Goal: Information Seeking & Learning: Find specific fact

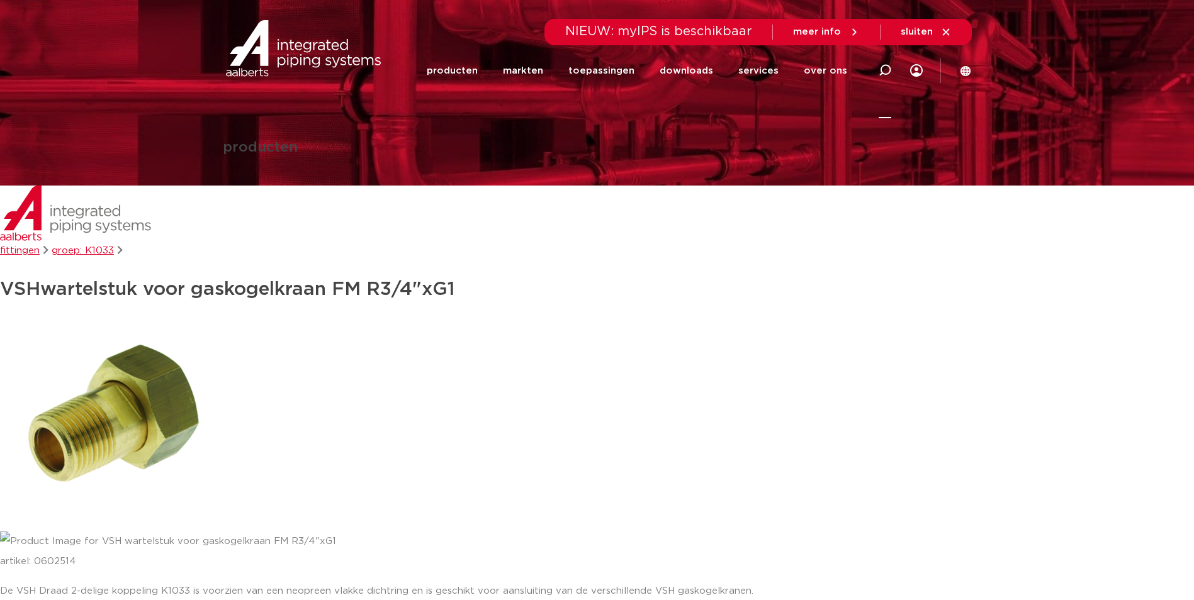
scroll to position [17, 0]
click at [882, 68] on icon at bounding box center [884, 70] width 13 height 13
type input "8044"
click button "Zoeken" at bounding box center [0, 0] width 0 height 0
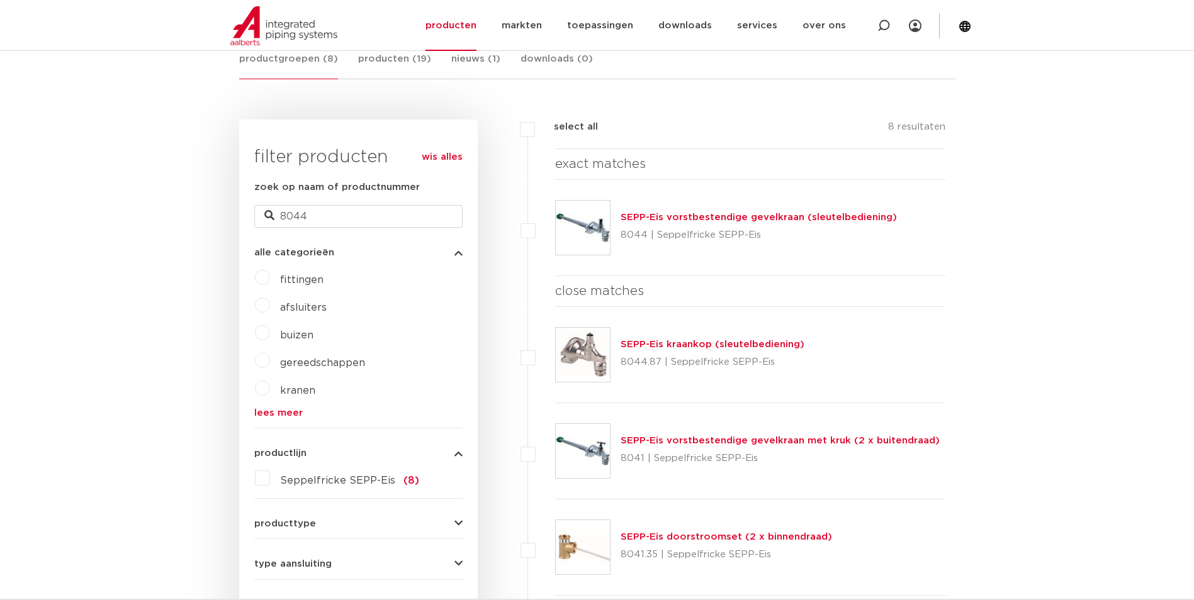
click at [695, 216] on link "SEPP-Eis vorstbestendige gevelkraan (sleutelbediening)" at bounding box center [758, 217] width 276 height 9
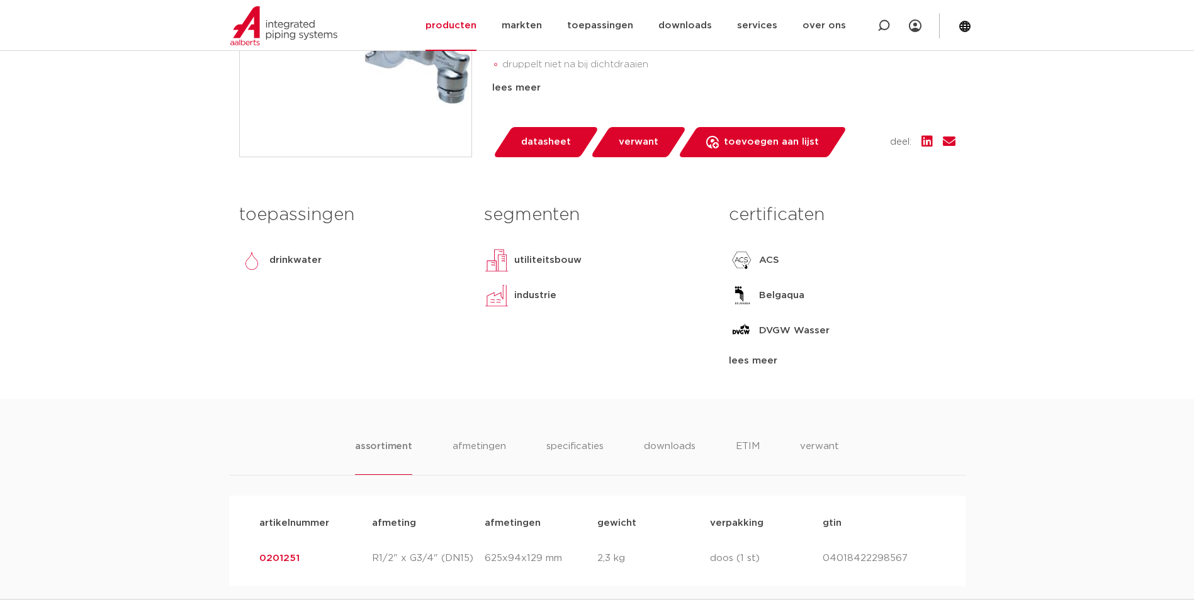
scroll to position [585, 0]
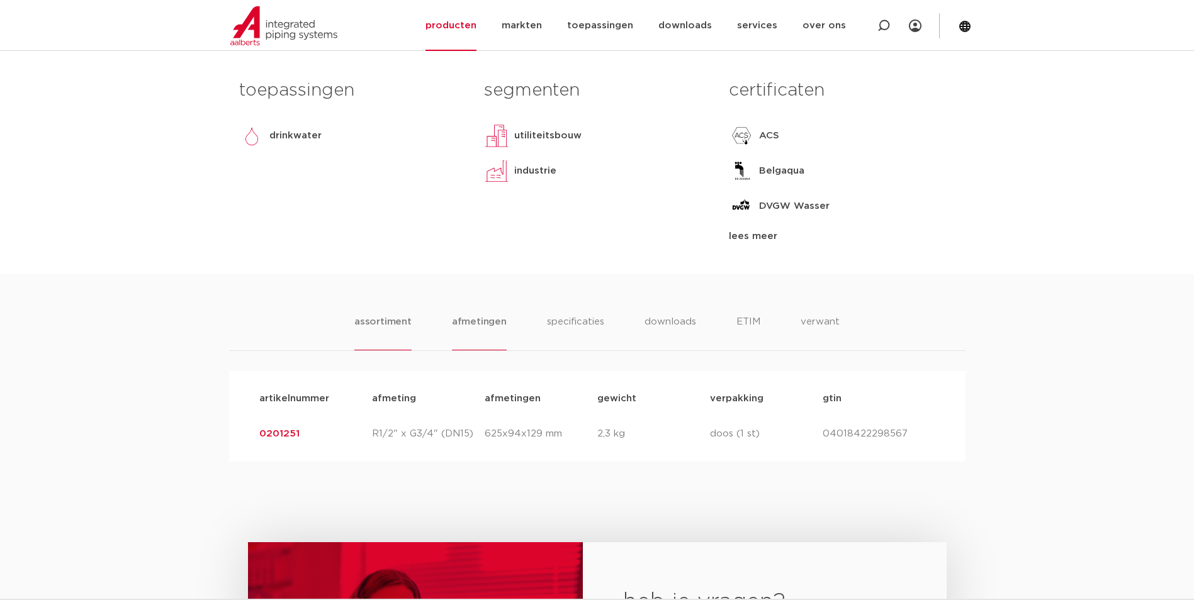
click at [469, 322] on li "afmetingen" at bounding box center [479, 333] width 55 height 36
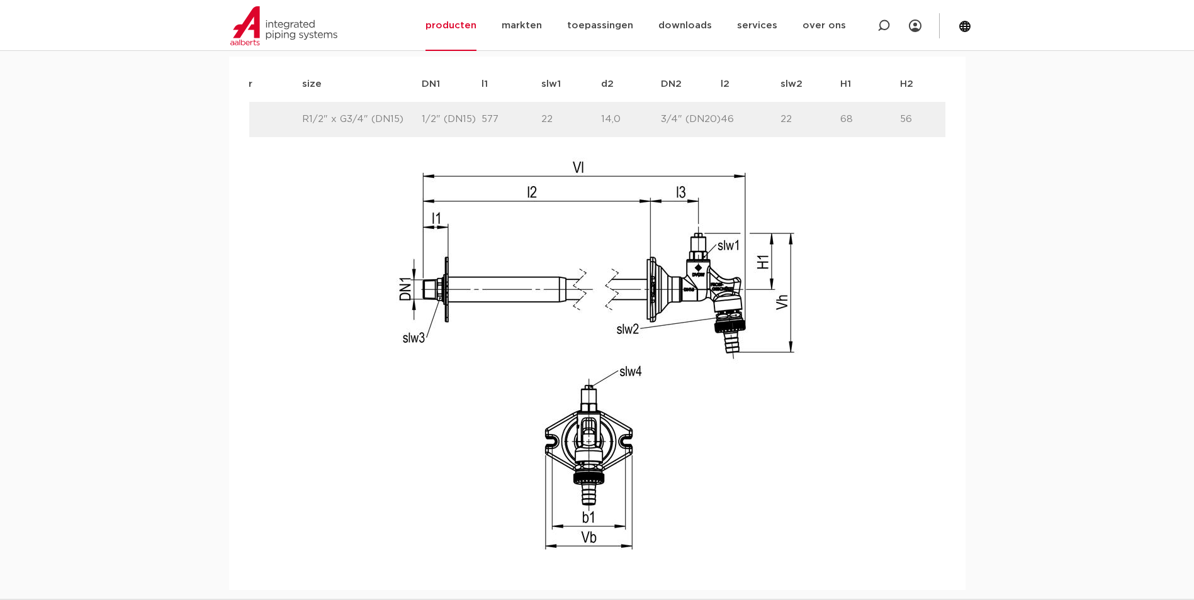
scroll to position [0, 0]
